Goal: Entertainment & Leisure: Browse casually

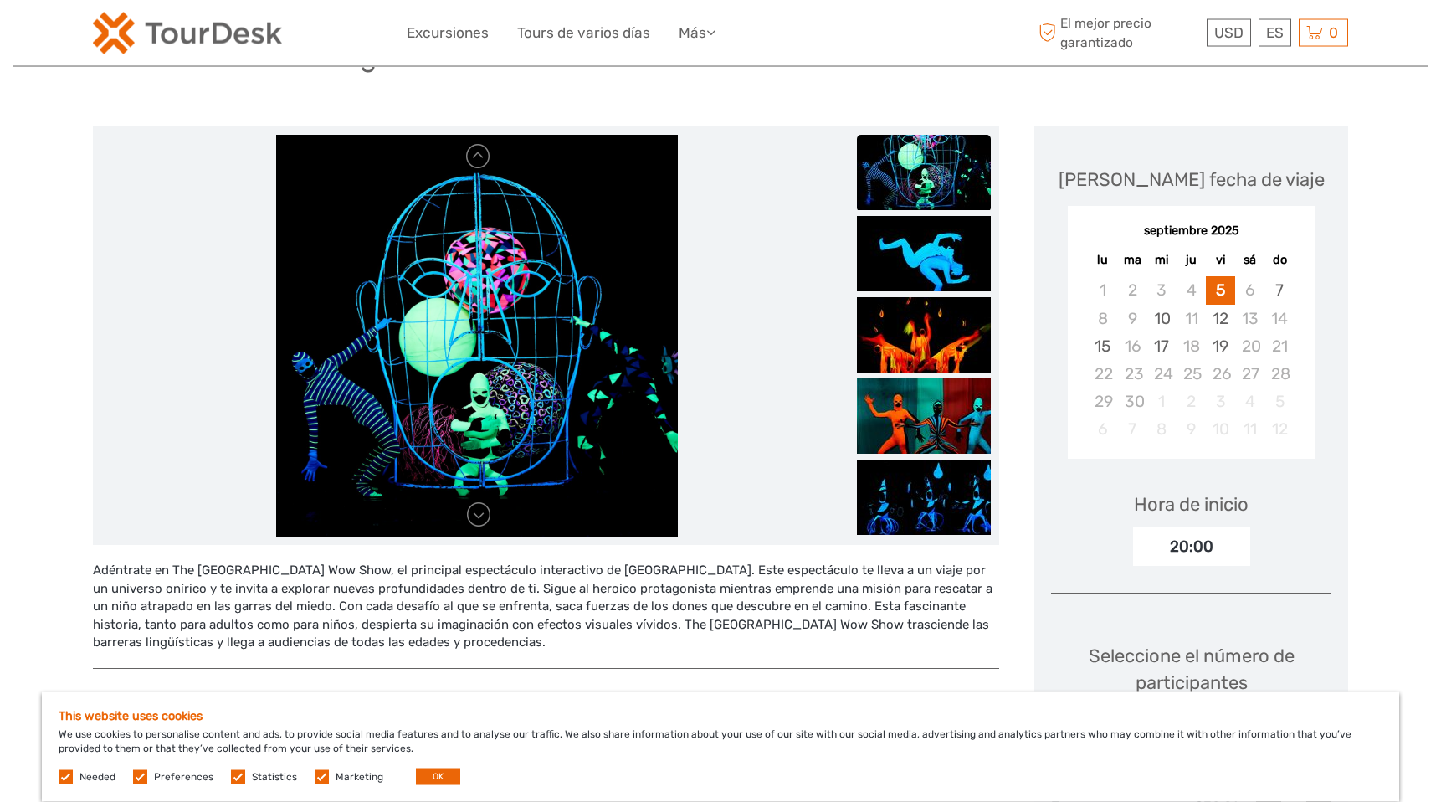
scroll to position [147, 0]
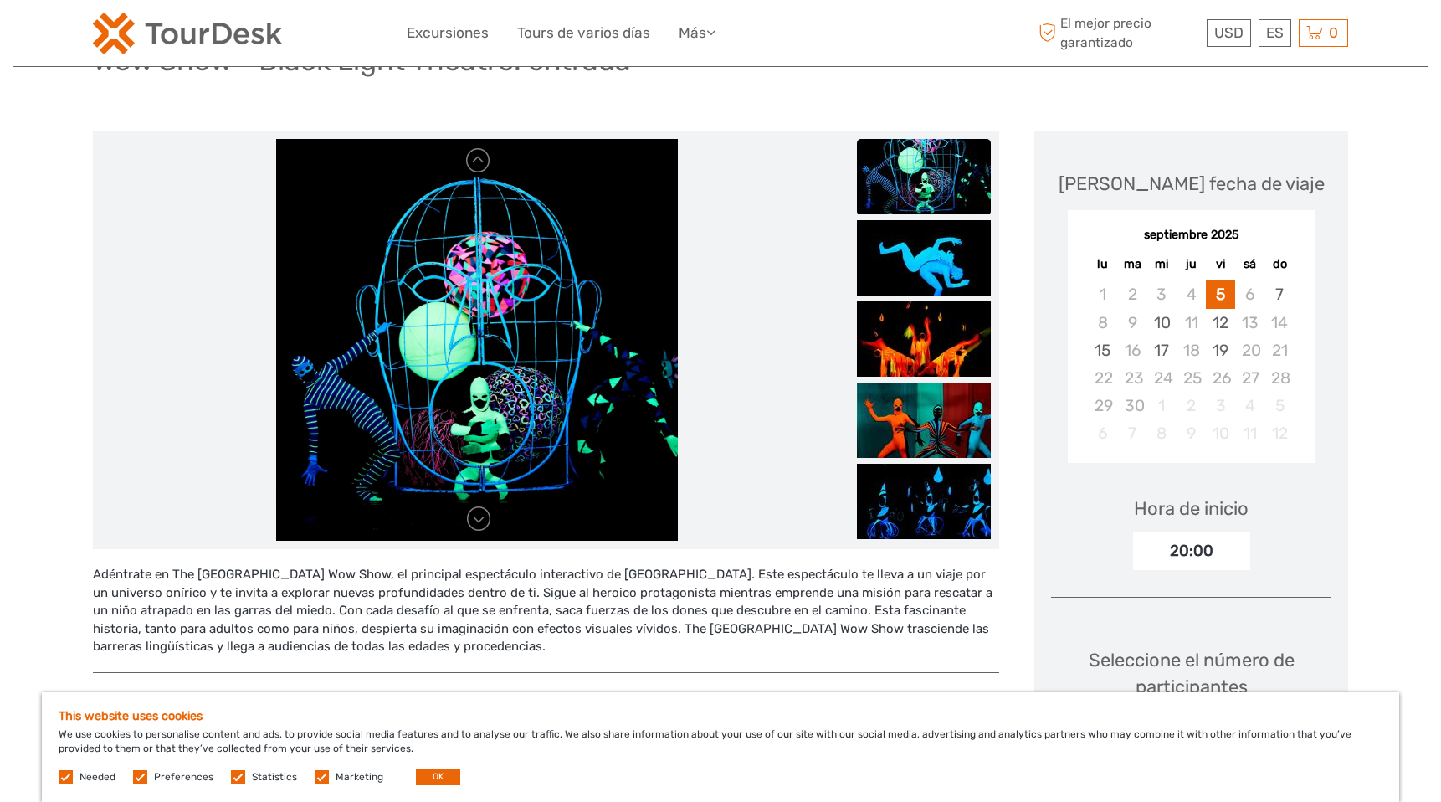
click at [648, 283] on img at bounding box center [477, 340] width 402 height 402
click at [900, 284] on img at bounding box center [924, 257] width 134 height 75
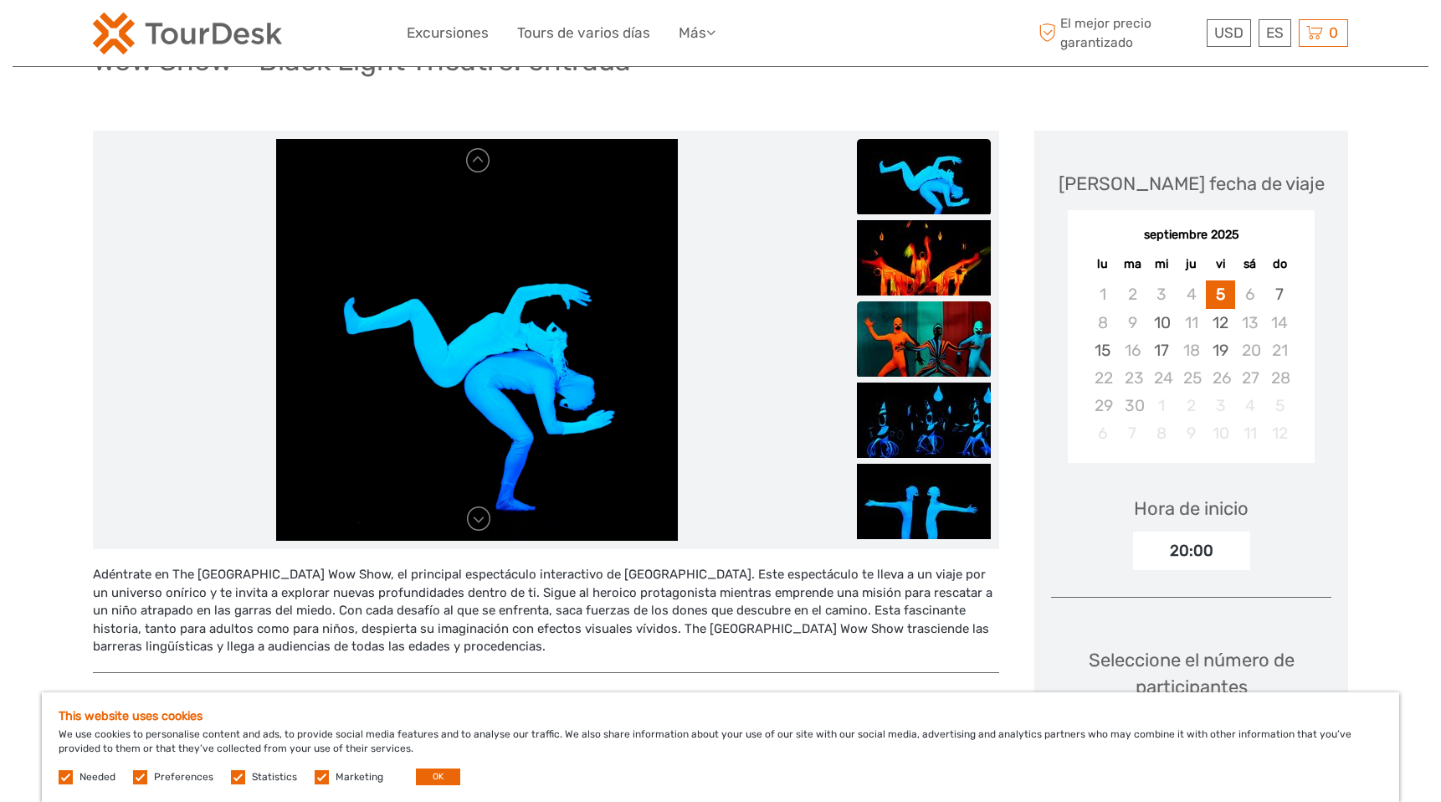
click at [923, 337] on img at bounding box center [924, 338] width 134 height 75
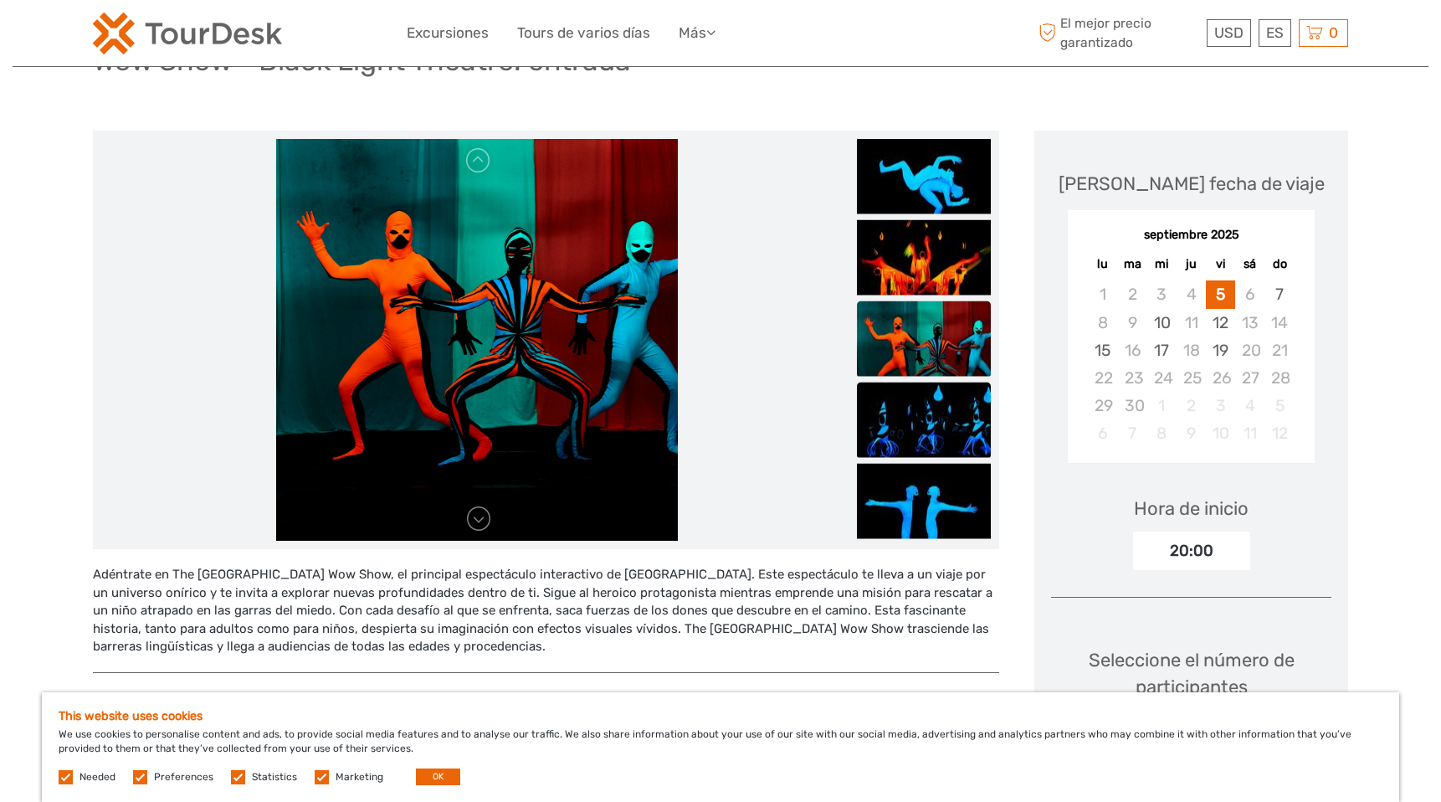
click at [933, 416] on img at bounding box center [924, 419] width 134 height 75
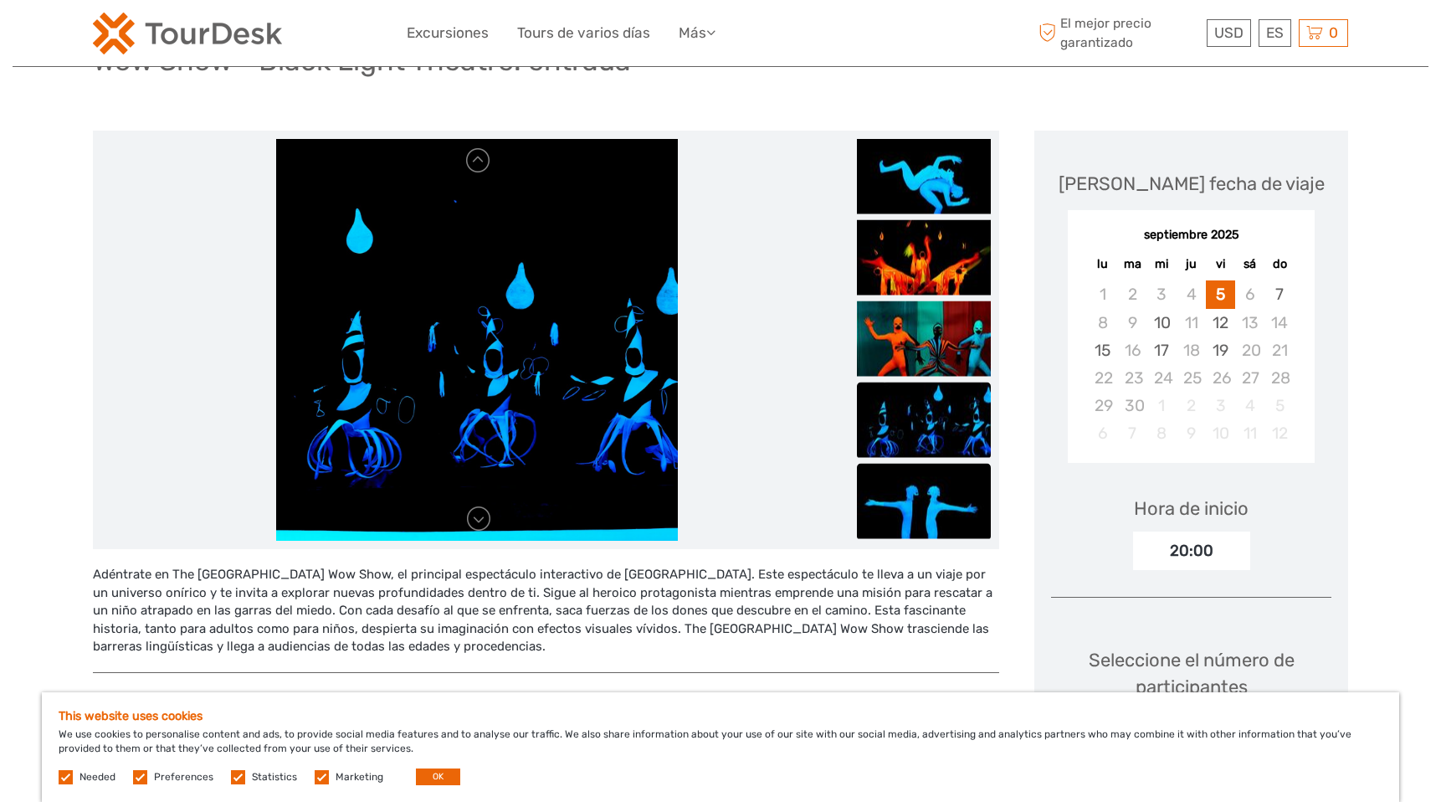
click at [932, 499] on img at bounding box center [924, 501] width 134 height 75
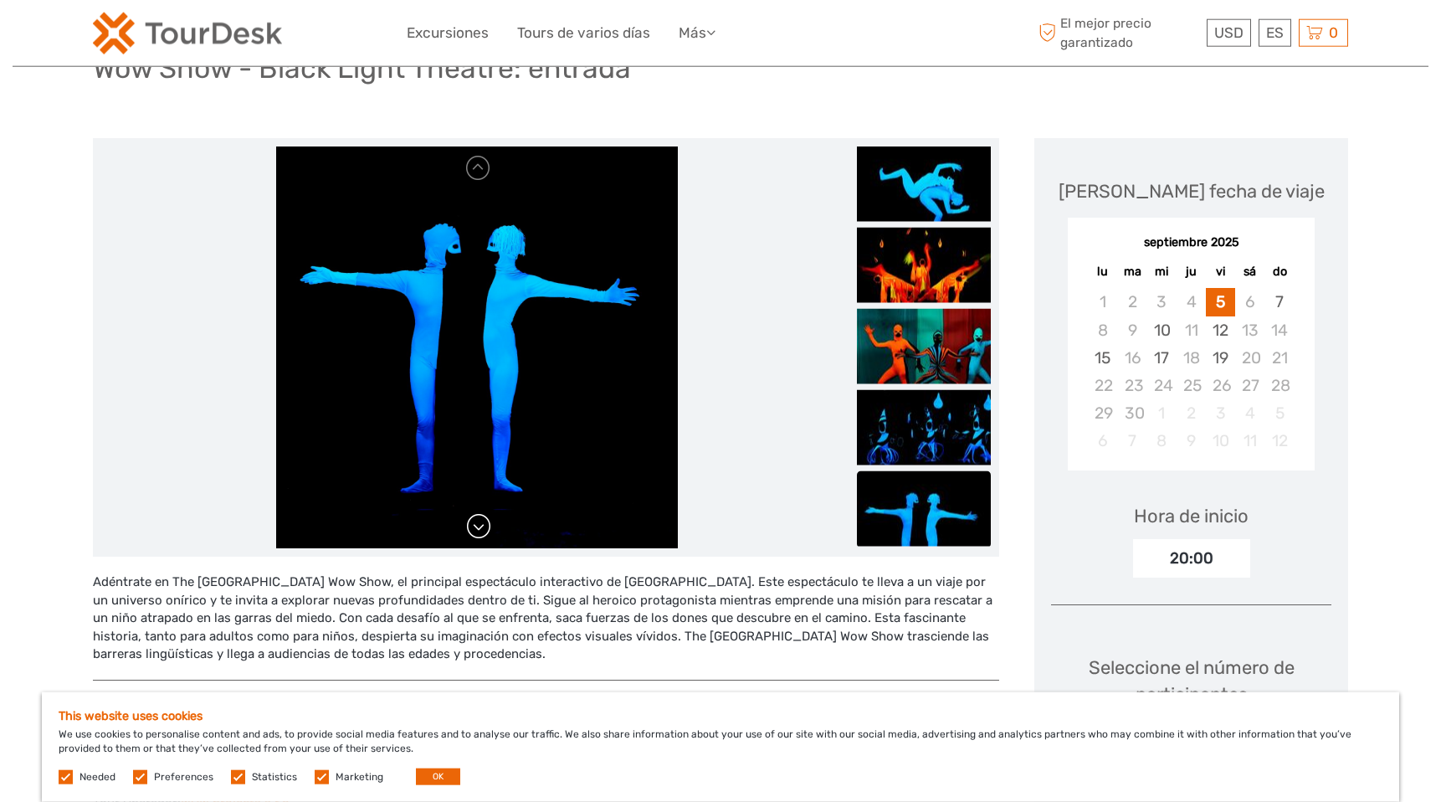
scroll to position [134, 0]
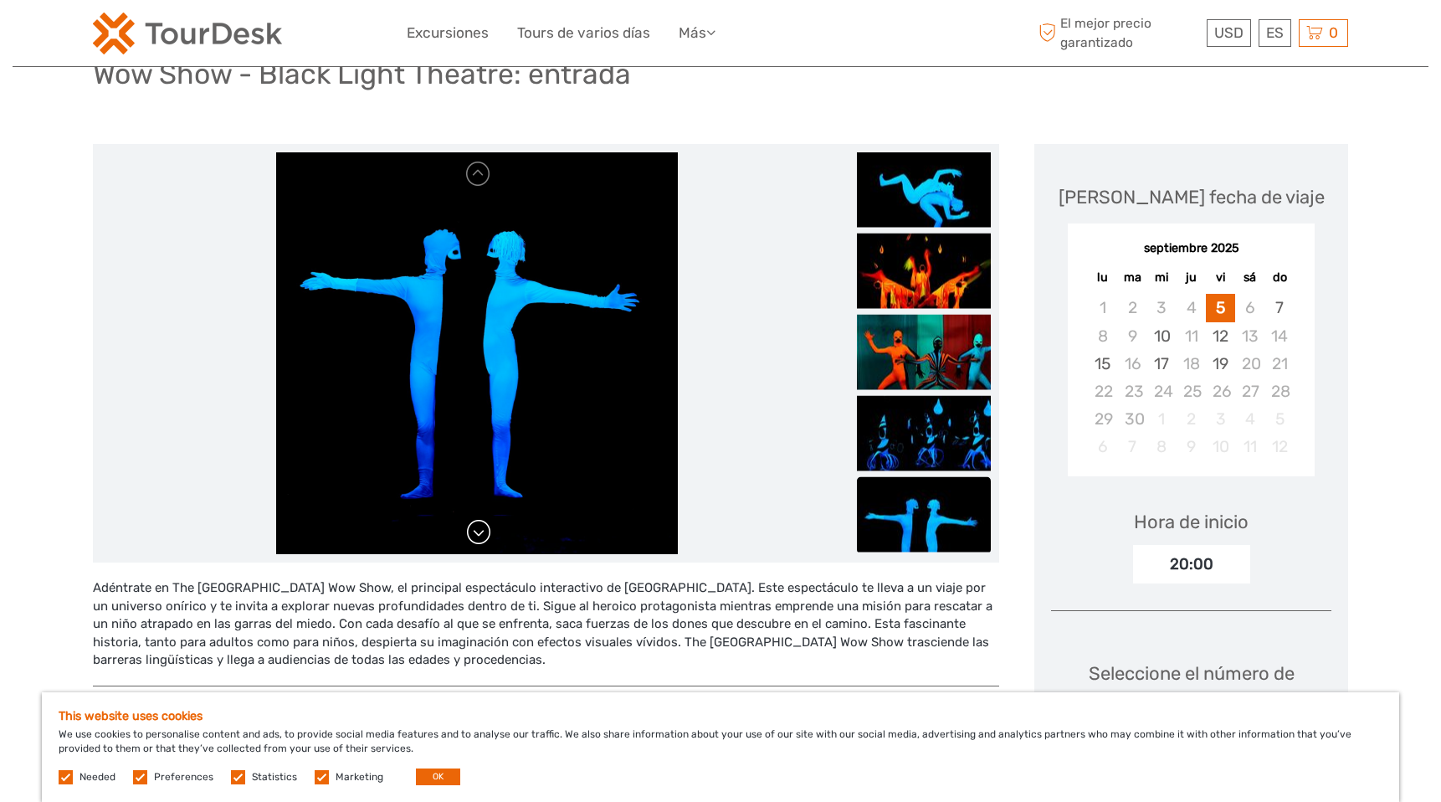
click at [482, 533] on link at bounding box center [478, 532] width 27 height 27
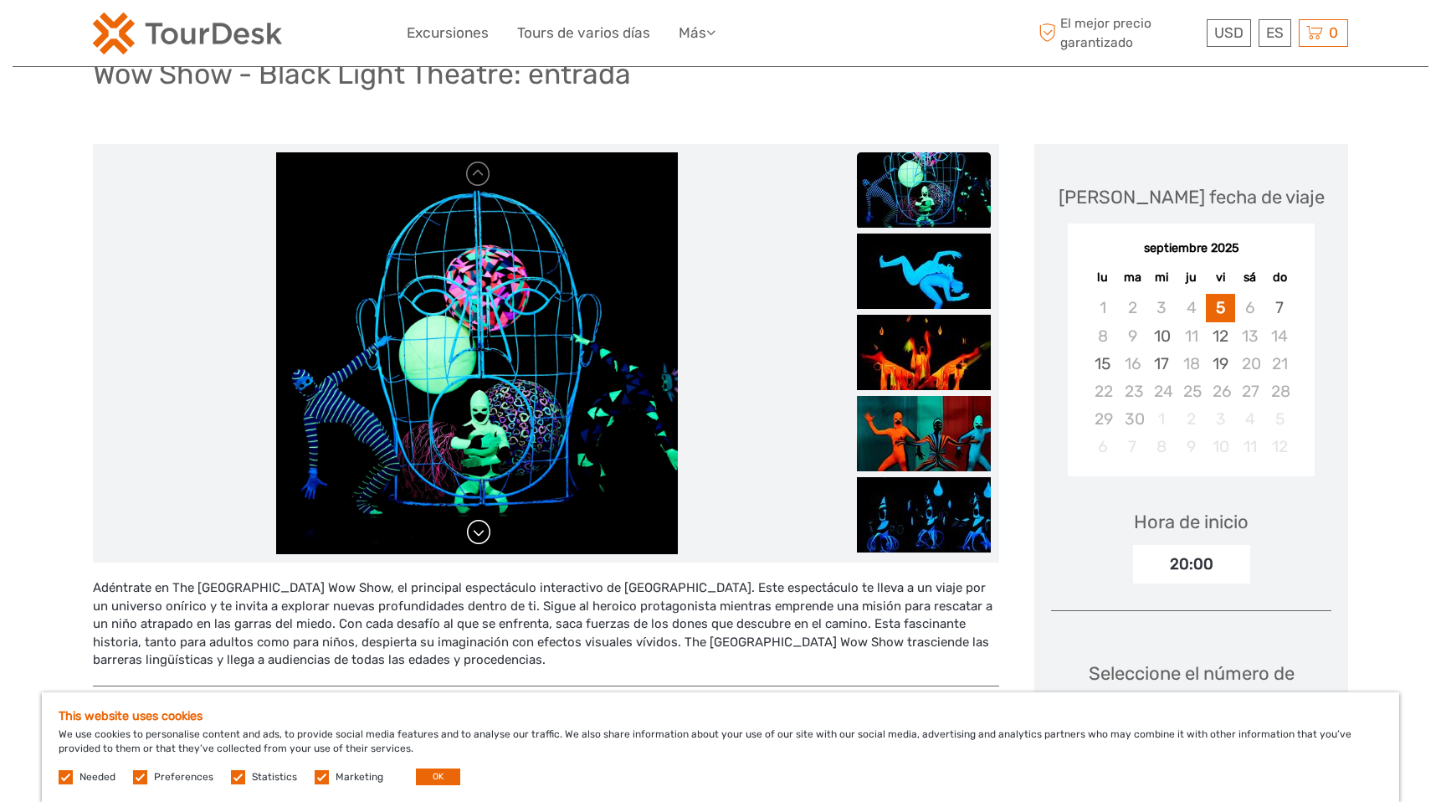
click at [482, 533] on link at bounding box center [478, 532] width 27 height 27
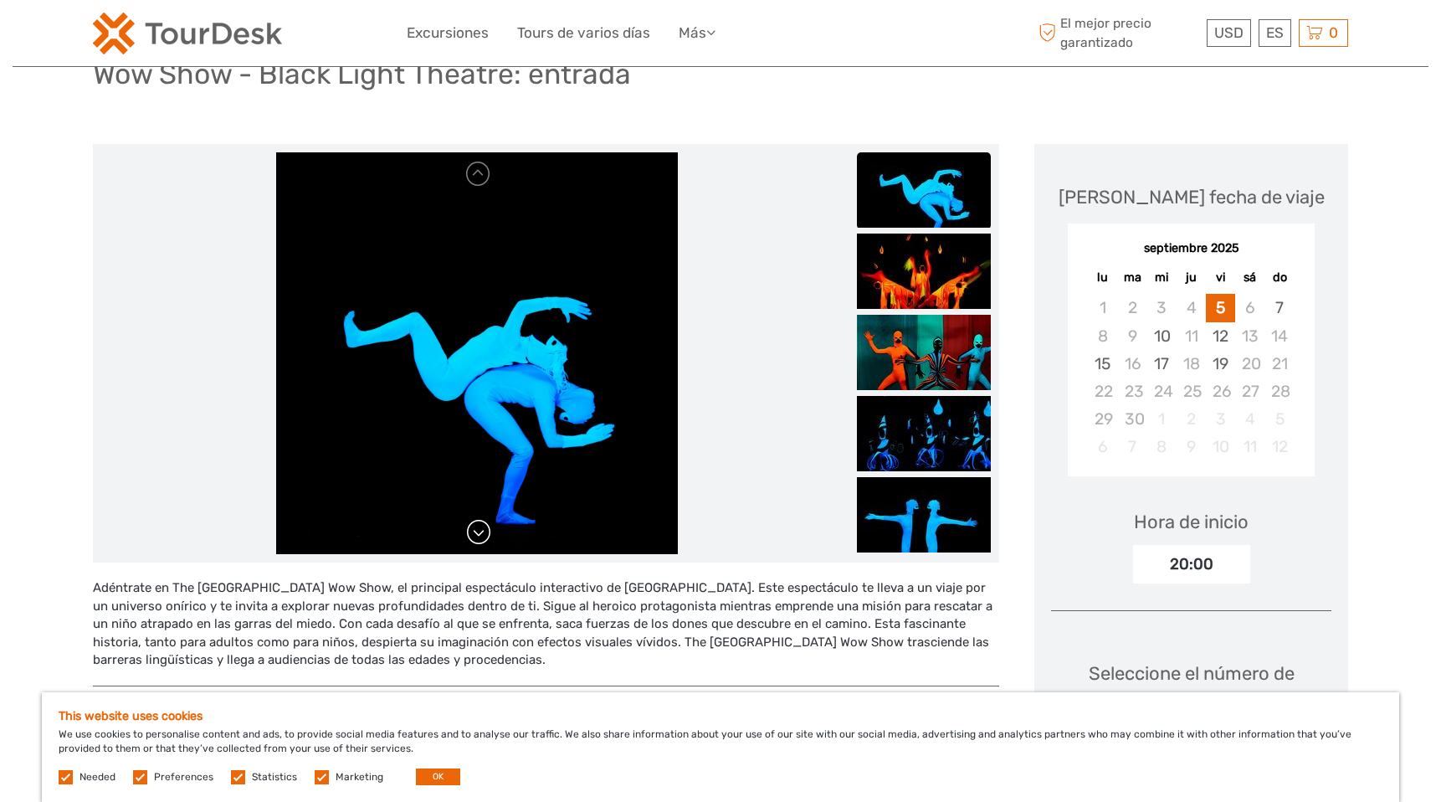
click at [482, 533] on link at bounding box center [478, 532] width 27 height 27
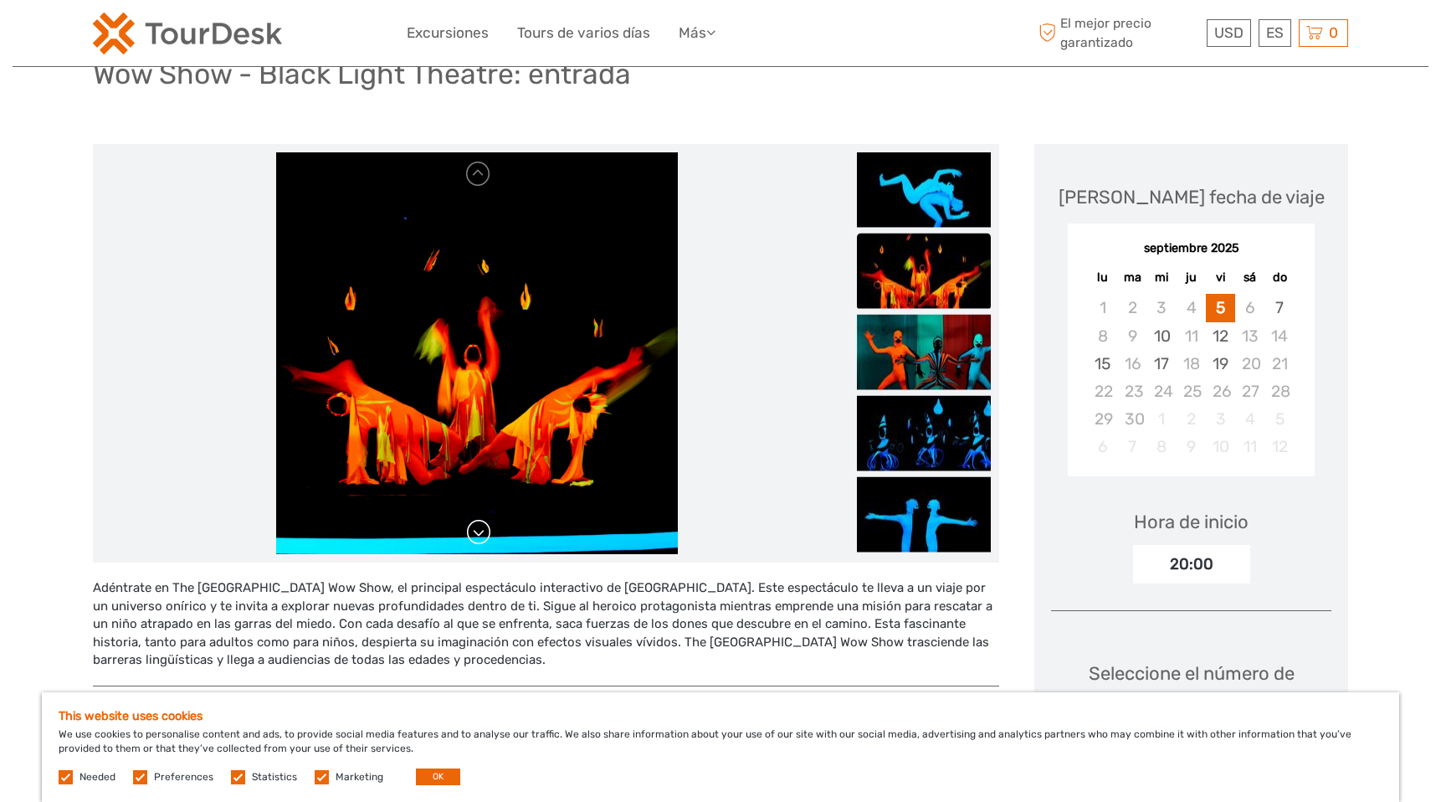
click at [482, 533] on link at bounding box center [478, 532] width 27 height 27
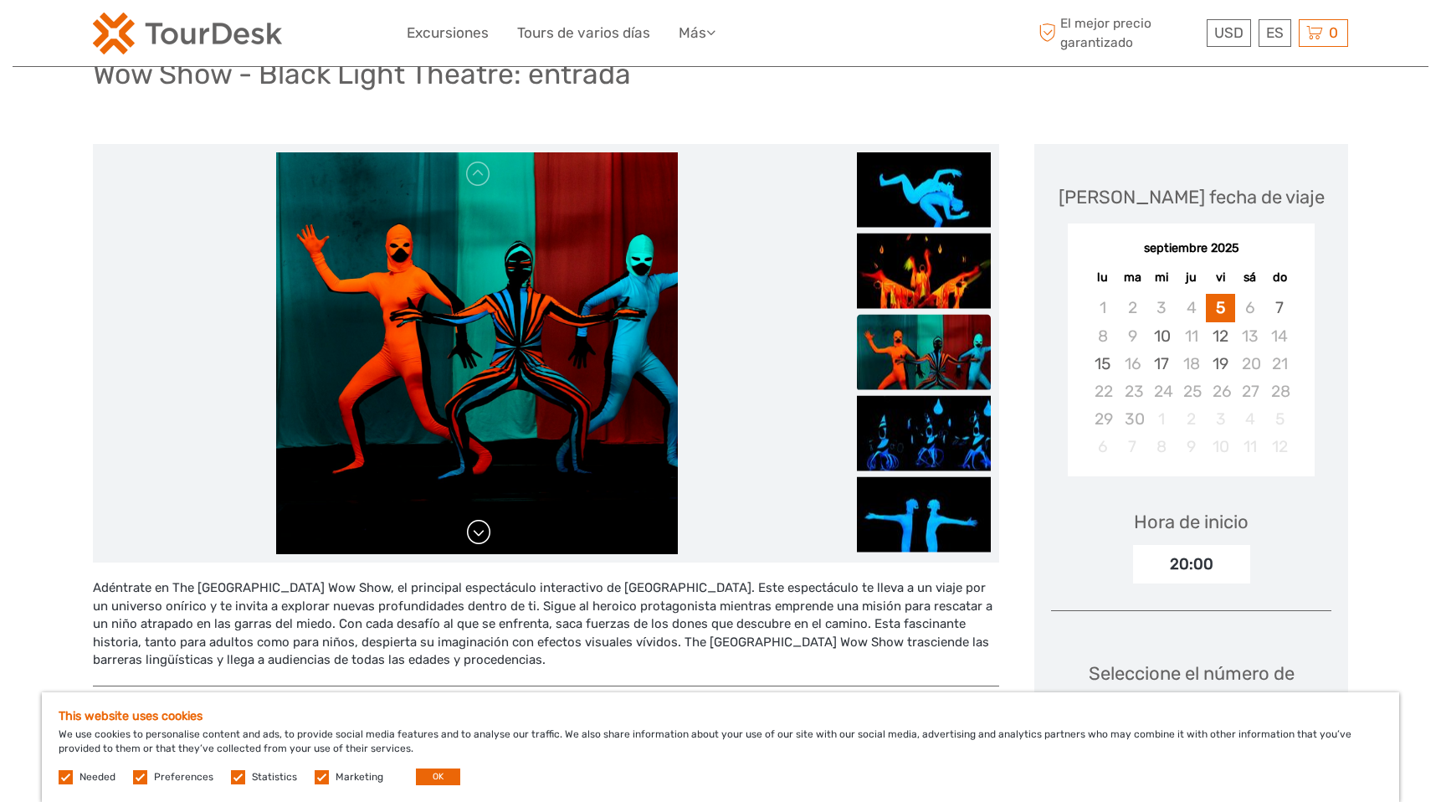
click at [482, 533] on link at bounding box center [478, 532] width 27 height 27
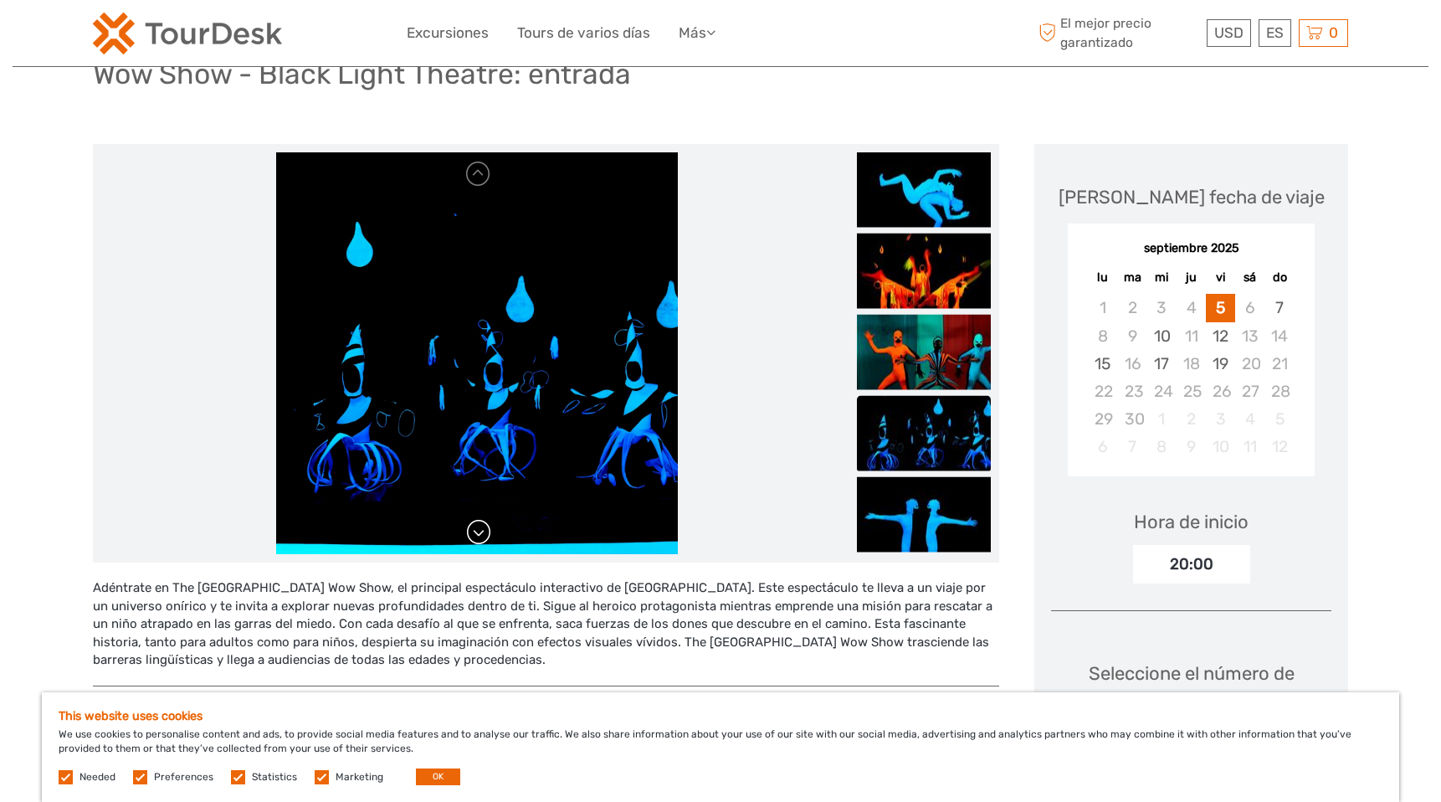
click at [482, 533] on link at bounding box center [478, 532] width 27 height 27
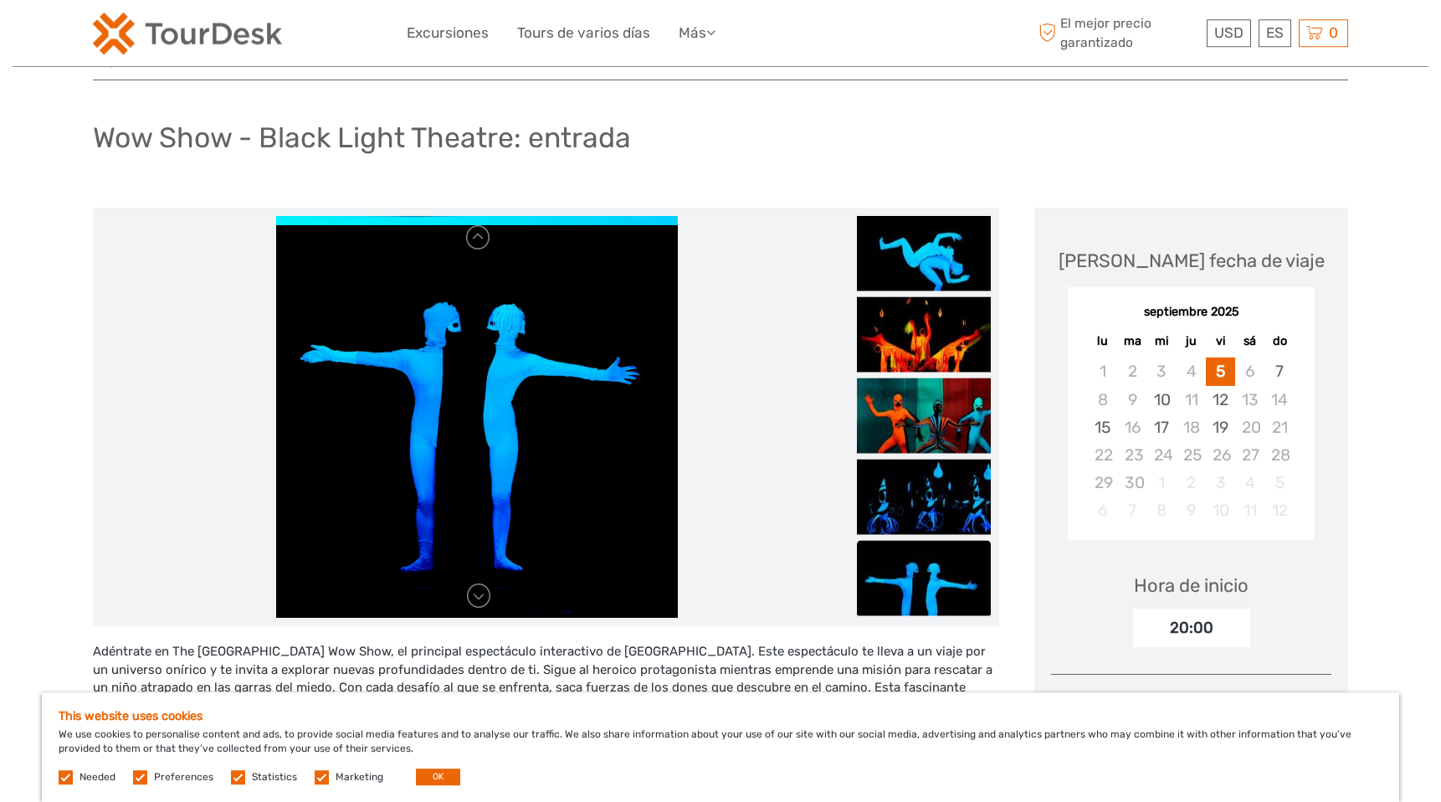
scroll to position [0, 0]
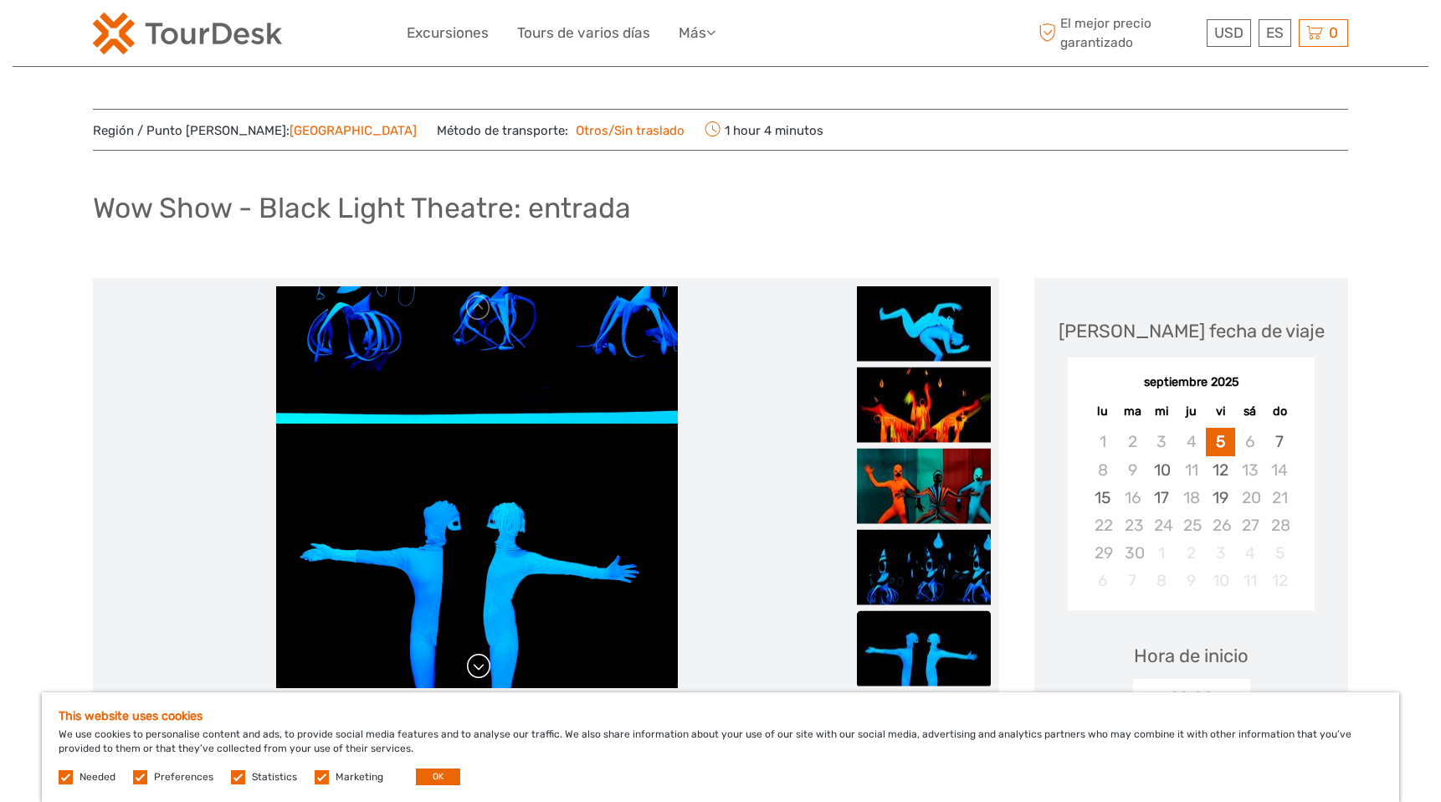
click at [482, 665] on link at bounding box center [478, 666] width 27 height 27
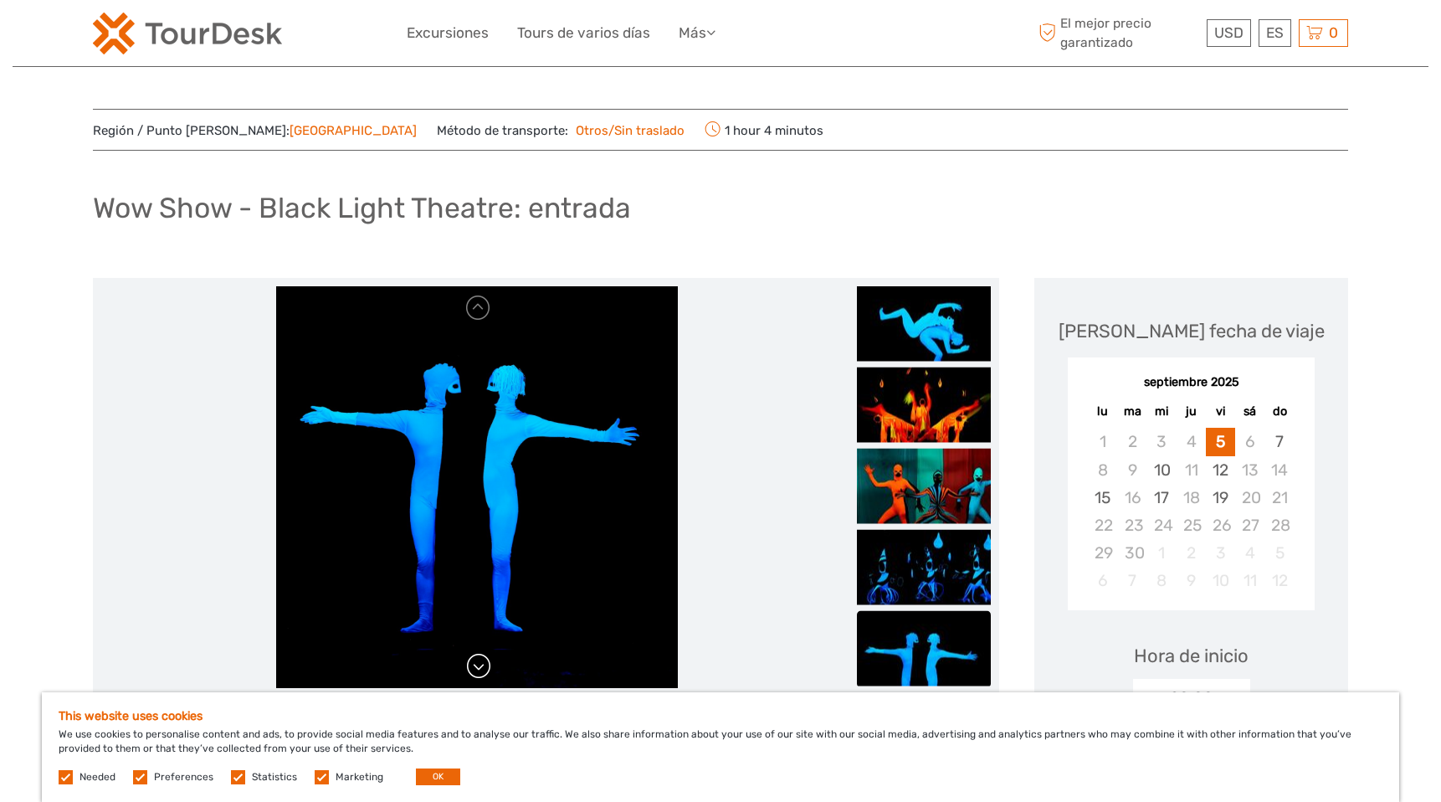
click at [484, 663] on link at bounding box center [478, 666] width 27 height 27
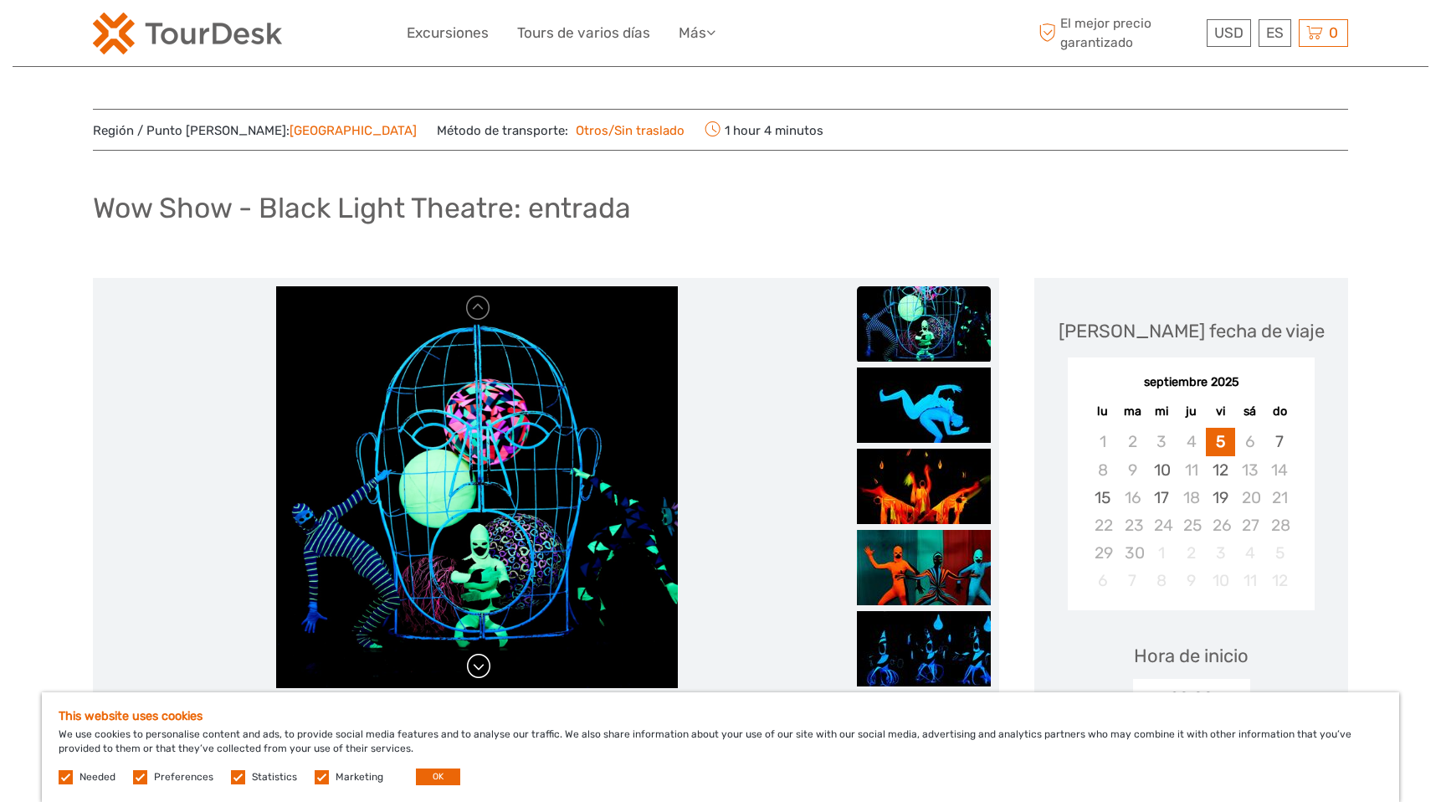
click at [483, 663] on link at bounding box center [478, 666] width 27 height 27
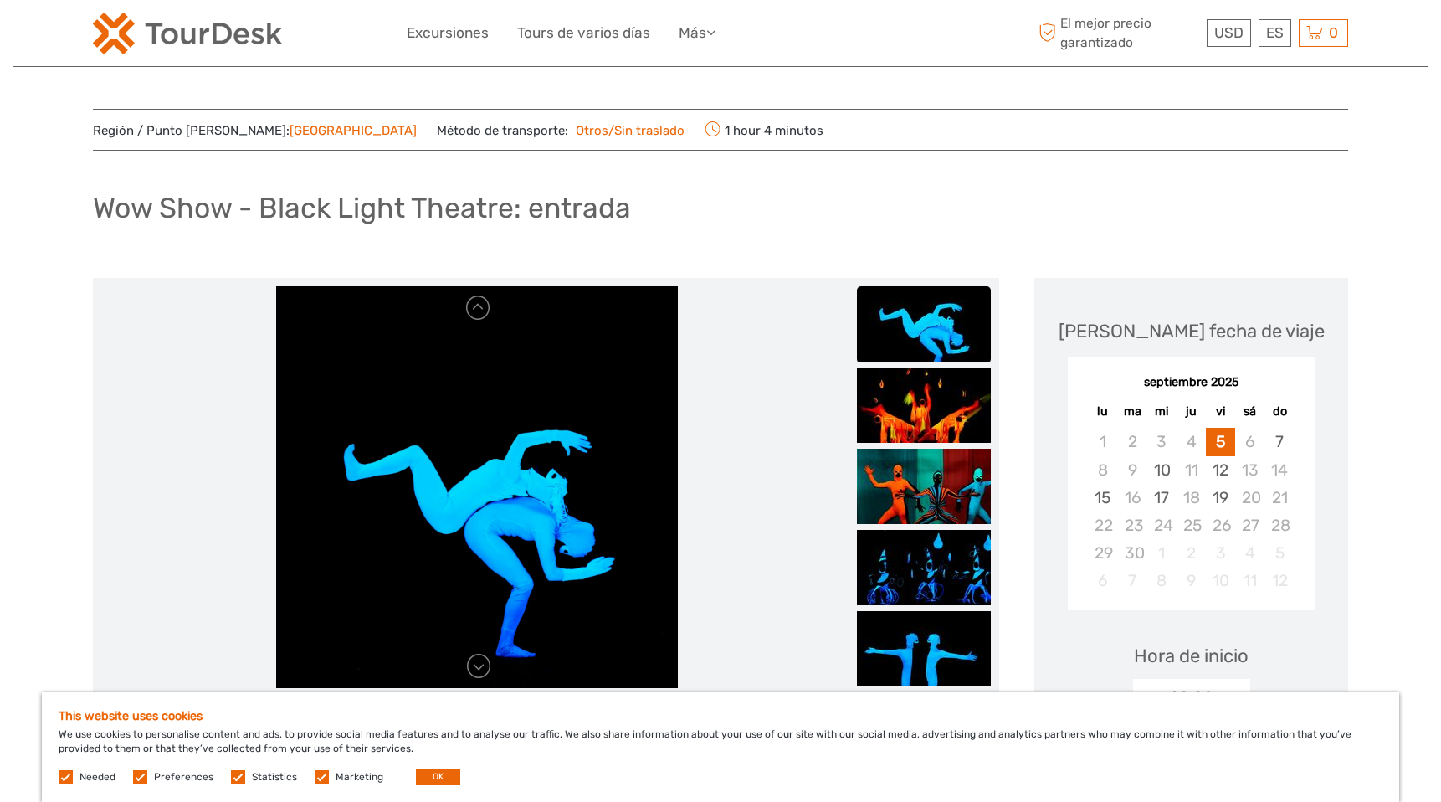
click at [501, 576] on img at bounding box center [477, 486] width 402 height 402
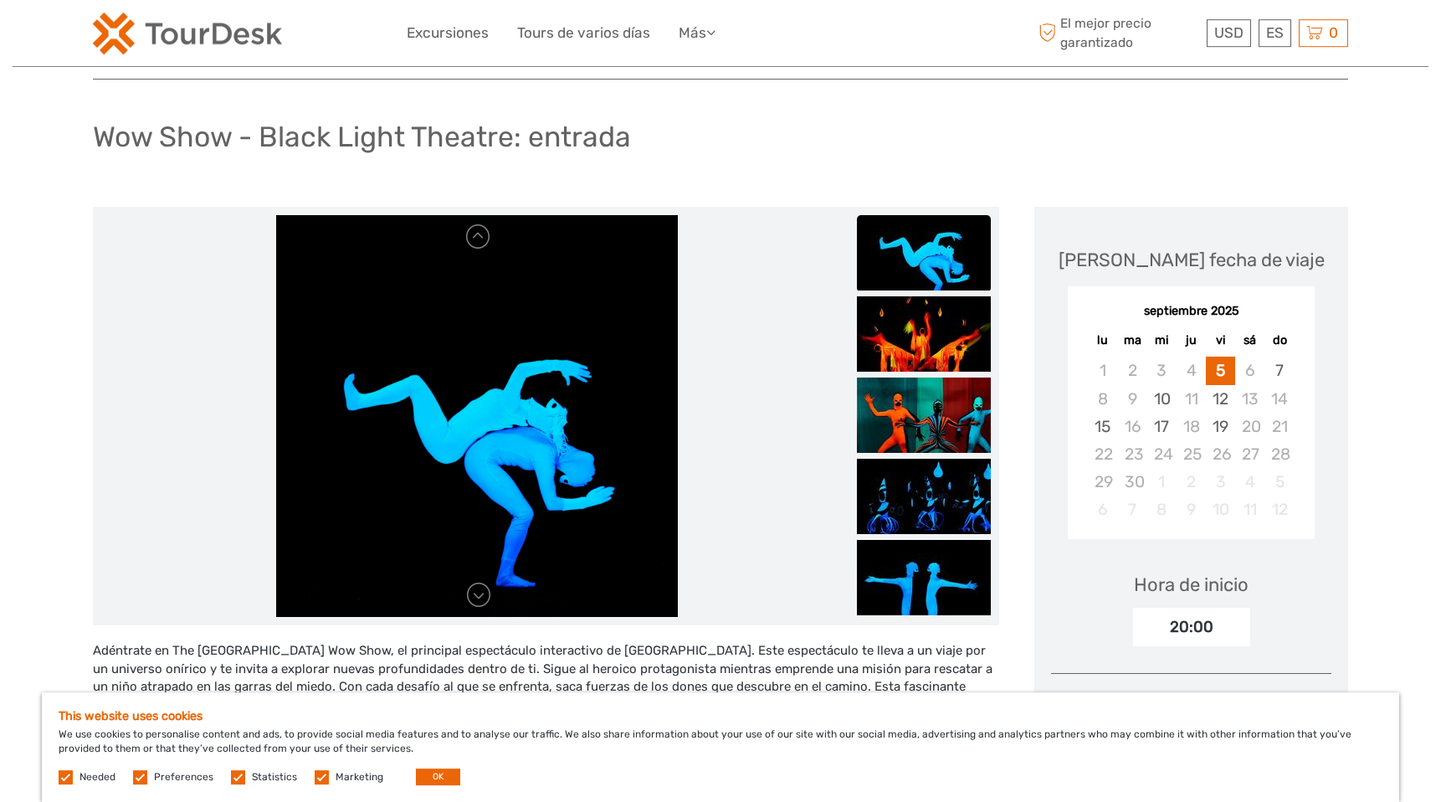
scroll to position [80, 0]
